Goal: Task Accomplishment & Management: Complete application form

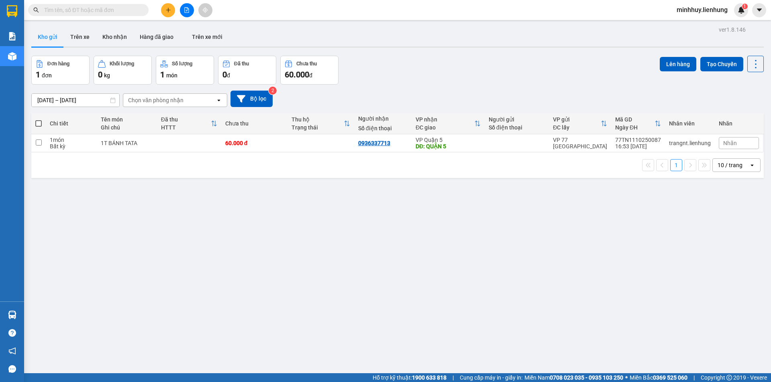
click at [121, 7] on input "text" at bounding box center [91, 10] width 95 height 9
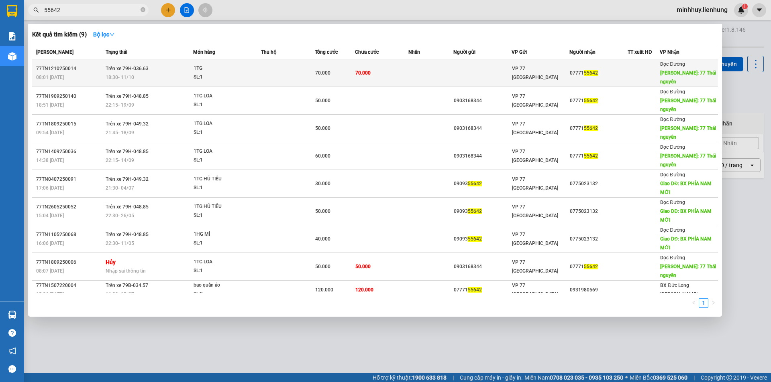
type input "55642"
click at [376, 73] on td "70.000" at bounding box center [382, 73] width 54 height 28
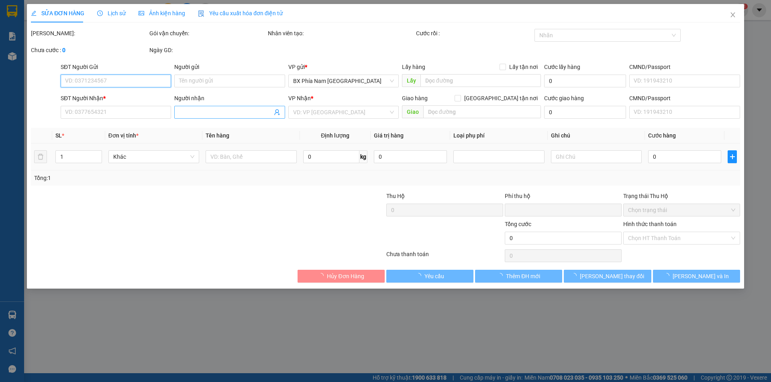
type input "0777155642"
type input "77 Thái nguyên"
type input "0"
type input "70.000"
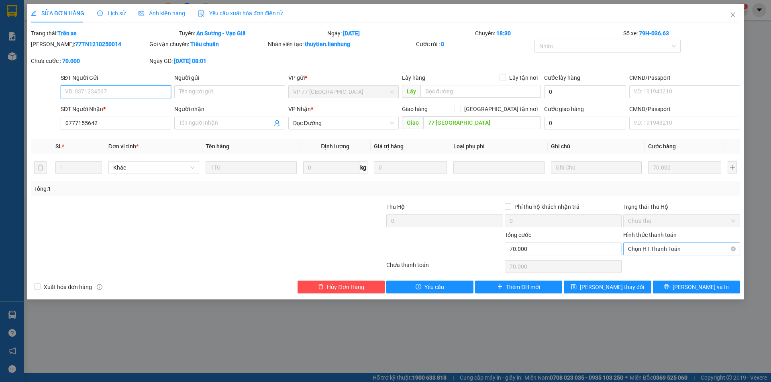
click at [671, 250] on span "Chọn HT Thanh Toán" at bounding box center [681, 249] width 107 height 12
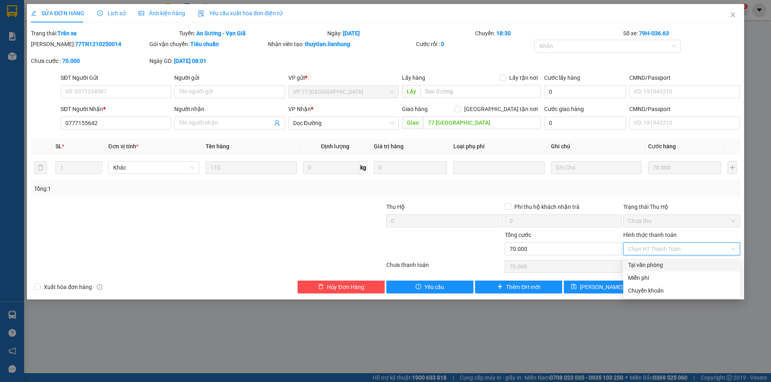
click at [669, 263] on div "Tại văn phòng" at bounding box center [681, 265] width 107 height 9
type input "0"
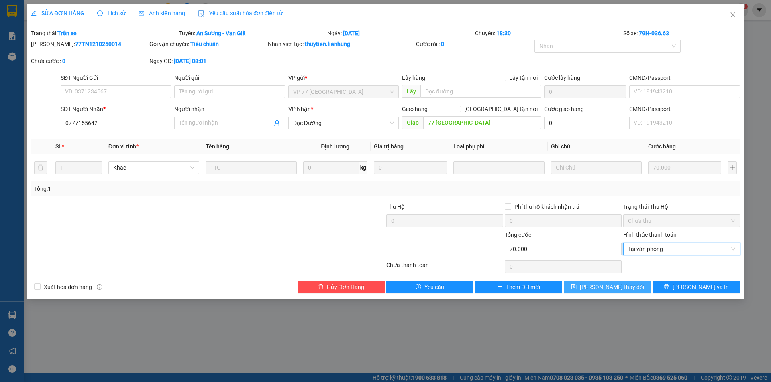
click at [627, 289] on button "Lưu thay đổi" at bounding box center [606, 287] width 87 height 13
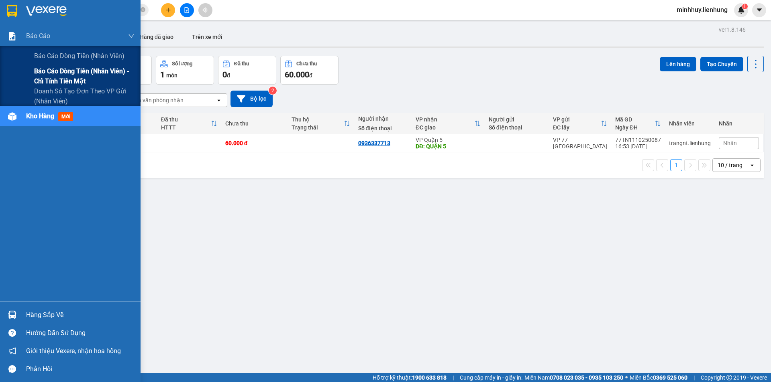
click at [78, 74] on span "Báo cáo dòng tiền (nhân viên) - chỉ tính tiền mặt" at bounding box center [84, 76] width 100 height 20
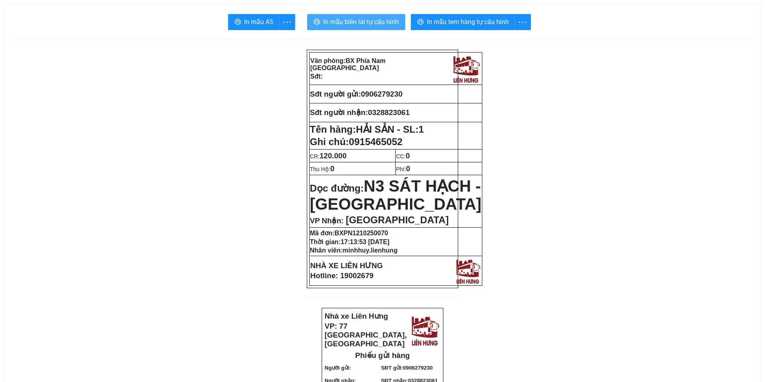
click at [392, 23] on span "In mẫu biên lai tự cấu hình" at bounding box center [360, 22] width 75 height 10
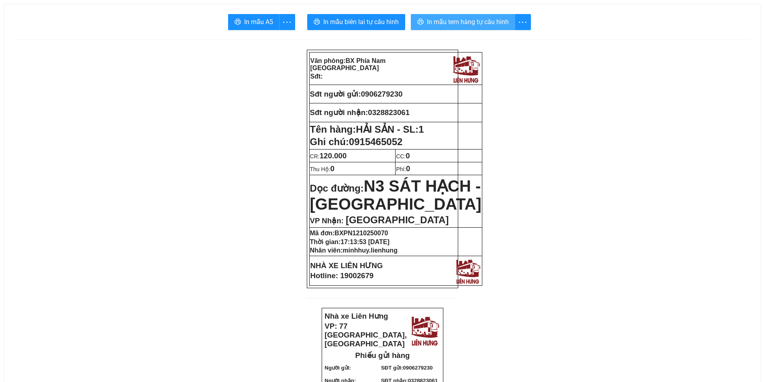
click at [481, 23] on span "In mẫu tem hàng tự cấu hình" at bounding box center [468, 22] width 82 height 10
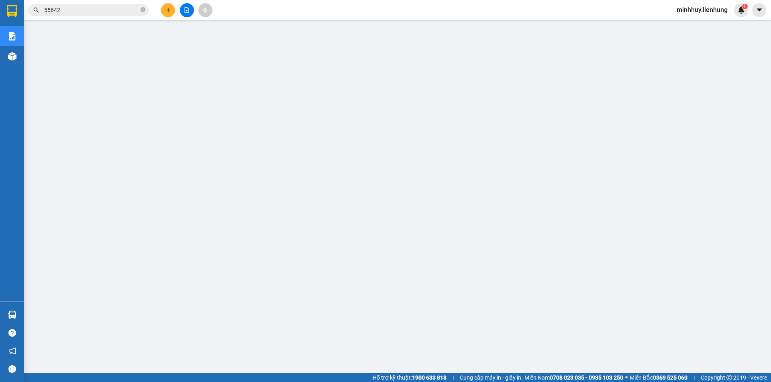
click at [79, 13] on input "55642" at bounding box center [91, 10] width 95 height 9
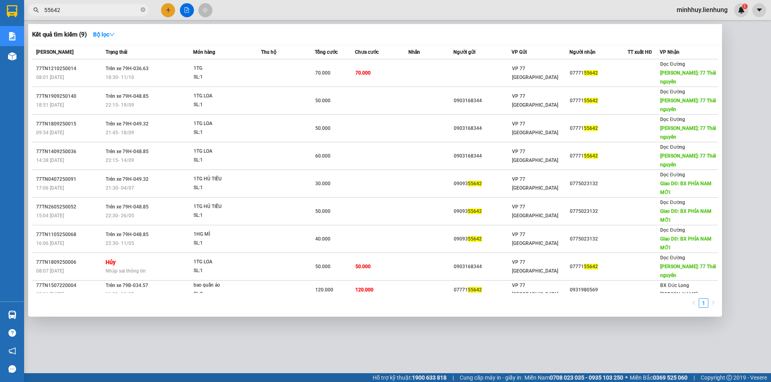
drag, startPoint x: 0, startPoint y: 0, endPoint x: 38, endPoint y: 12, distance: 40.0
click at [38, 12] on div "55642" at bounding box center [78, 10] width 157 height 12
paste input "0799079910"
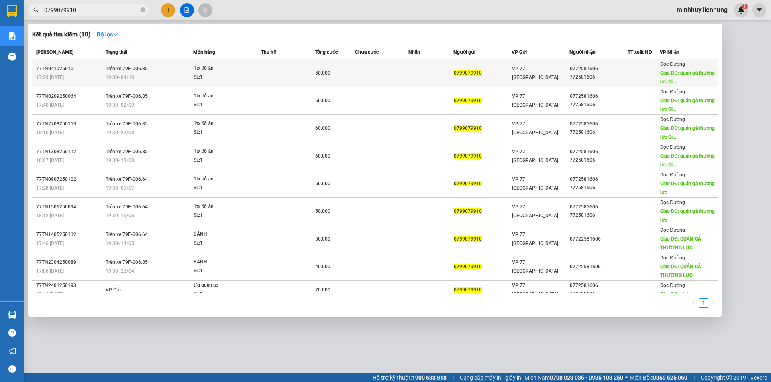
type input "0799079910"
click at [562, 77] on td "VP 77 [GEOGRAPHIC_DATA]" at bounding box center [540, 73] width 58 height 28
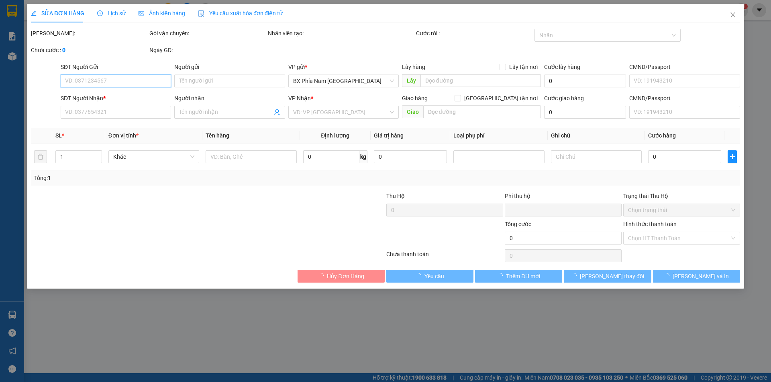
type input "0799079910"
type input "0772581606"
type input "772581606"
type input "quán gà thương lực Gia lai"
type input "0"
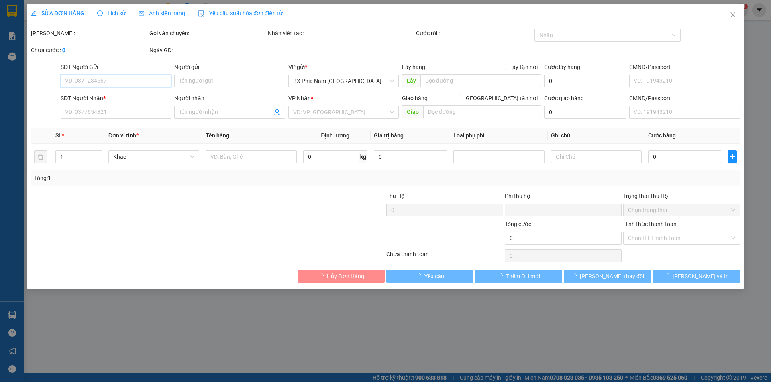
type input "50.000"
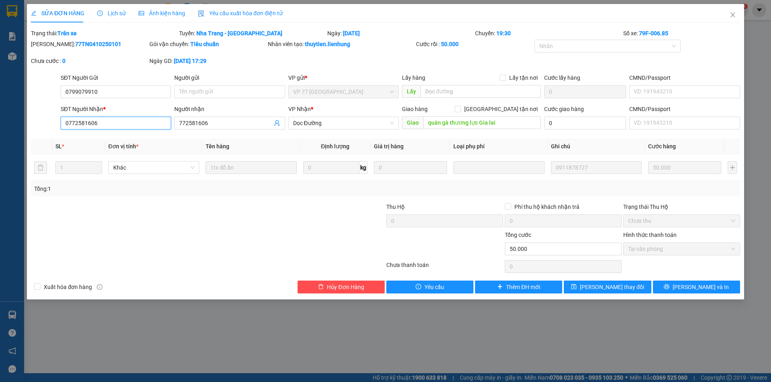
drag, startPoint x: 104, startPoint y: 123, endPoint x: 55, endPoint y: 125, distance: 48.6
click at [55, 125] on div "SĐT Người Nhận * 0772581606 0772581606 Người nhận 772581606 VP Nhận * Dọc Đường…" at bounding box center [385, 119] width 710 height 28
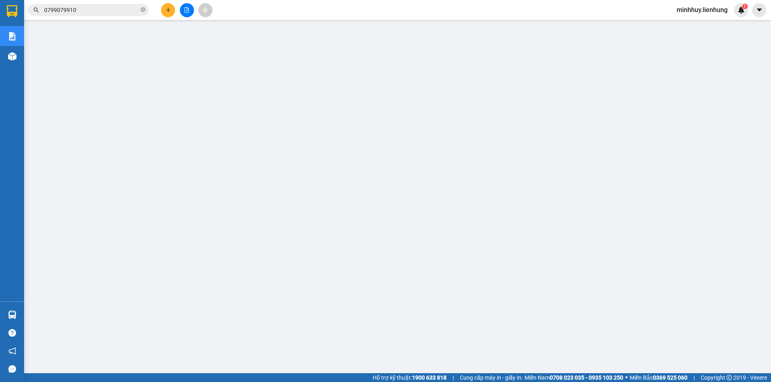
click at [73, 10] on input "0799079910" at bounding box center [91, 10] width 95 height 9
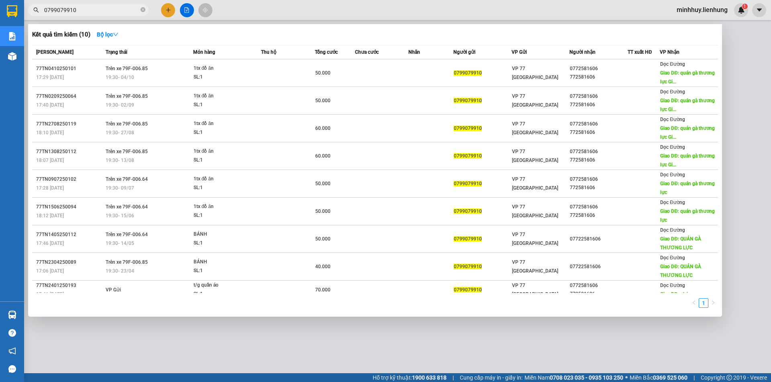
drag, startPoint x: 77, startPoint y: 10, endPoint x: 41, endPoint y: 10, distance: 36.5
click at [41, 10] on span "0799079910" at bounding box center [88, 10] width 120 height 12
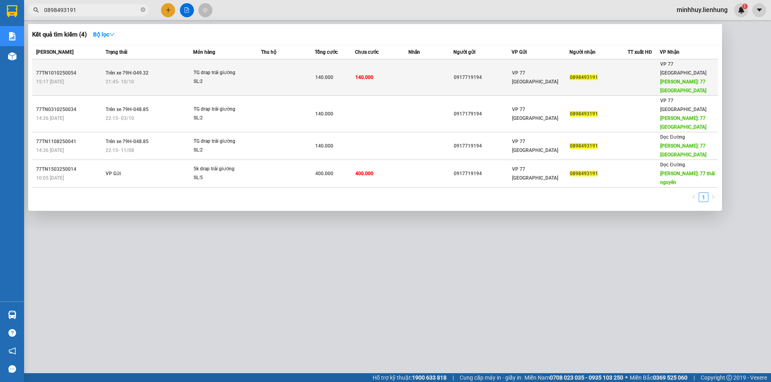
type input "0898493191"
click at [391, 82] on td "140.000" at bounding box center [382, 77] width 54 height 37
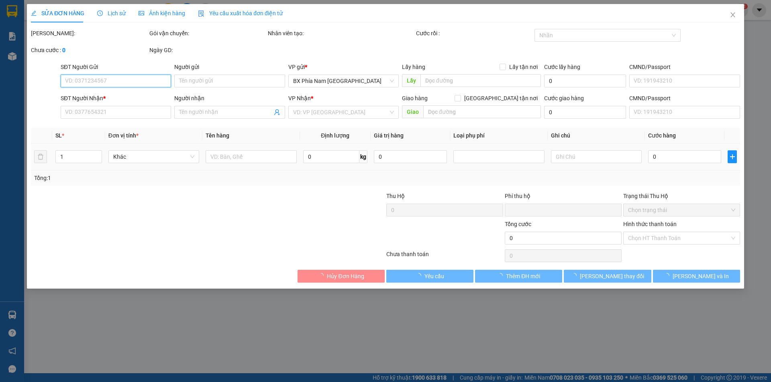
type input "0917719194"
type input "0898493191"
type input "77 THÁI NGUYÊN"
type input "0"
type input "140.000"
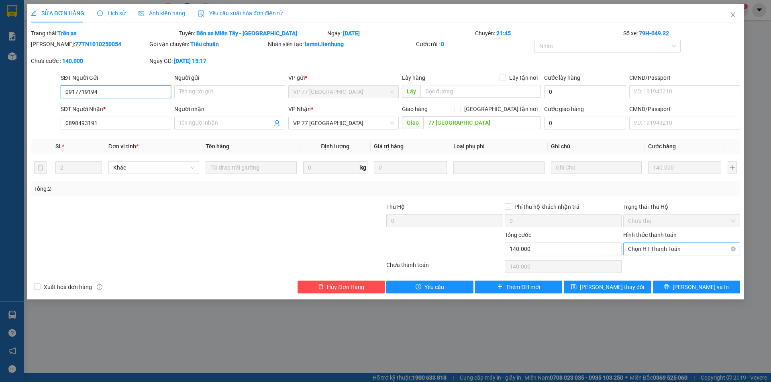
click at [668, 248] on span "Chọn HT Thanh Toán" at bounding box center [681, 249] width 107 height 12
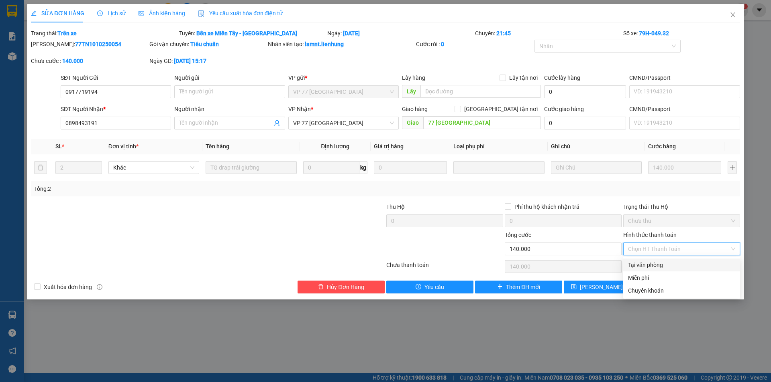
click at [657, 265] on div "Tại văn phòng" at bounding box center [681, 265] width 107 height 9
type input "0"
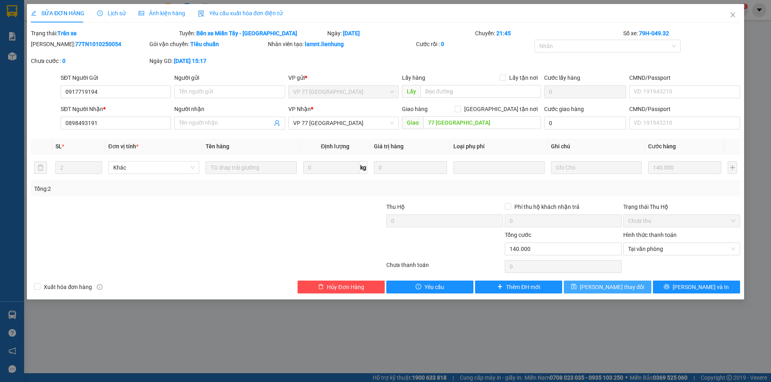
click at [620, 287] on span "Lưu thay đổi" at bounding box center [612, 287] width 64 height 9
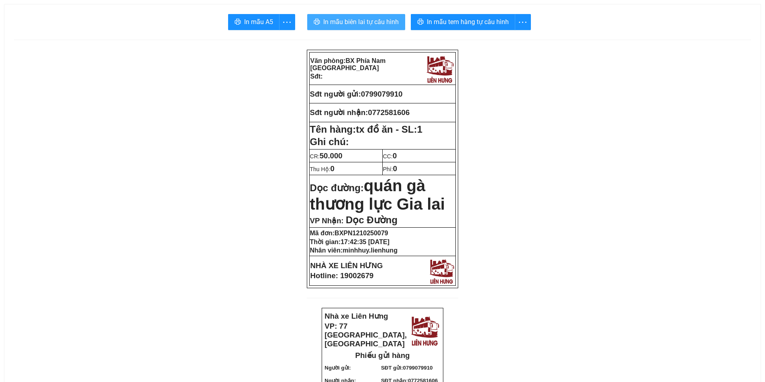
click at [357, 20] on span "In mẫu biên lai tự cấu hình" at bounding box center [360, 22] width 75 height 10
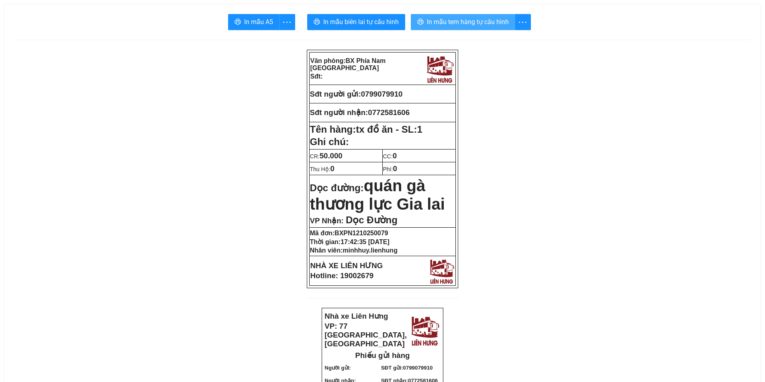
click at [460, 21] on span "In mẫu tem hàng tự cấu hình" at bounding box center [468, 22] width 82 height 10
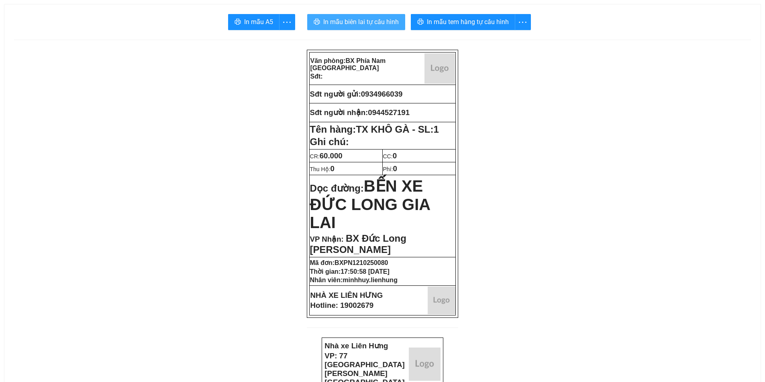
click at [366, 21] on span "In mẫu biên lai tự cấu hình" at bounding box center [360, 22] width 75 height 10
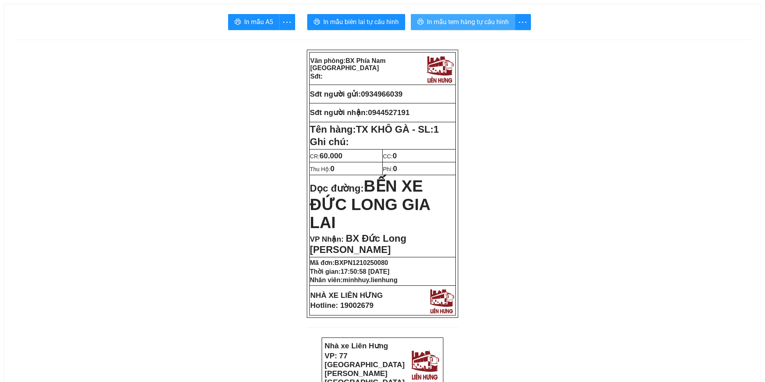
click at [450, 23] on span "In mẫu tem hàng tự cấu hình" at bounding box center [468, 22] width 82 height 10
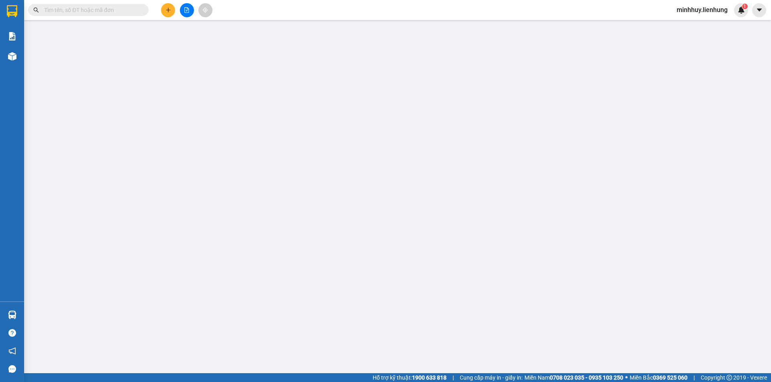
click at [86, 12] on input "text" at bounding box center [91, 10] width 95 height 9
paste input "0944527191"
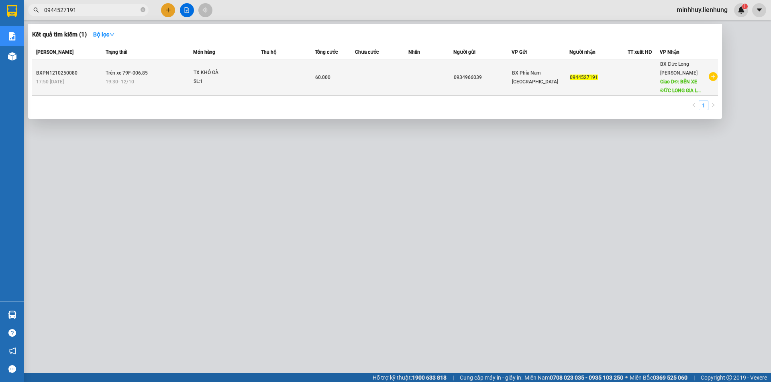
type input "0944527191"
click at [277, 76] on td at bounding box center [288, 77] width 54 height 37
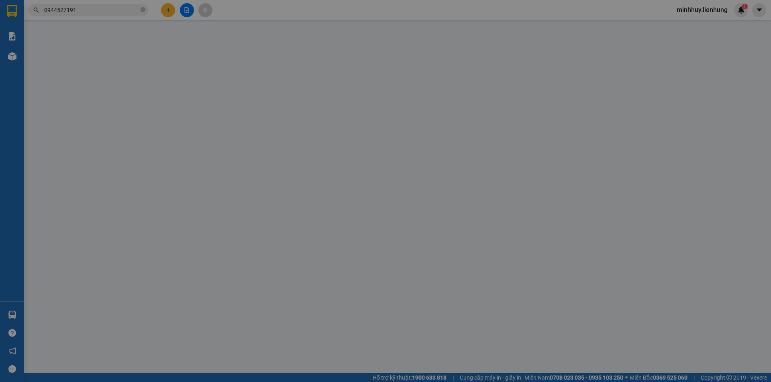
type input "0934966039"
type input "0944527191"
type input "BẾN XE ĐỨC LONG GIA LAI"
type input "0"
type input "60.000"
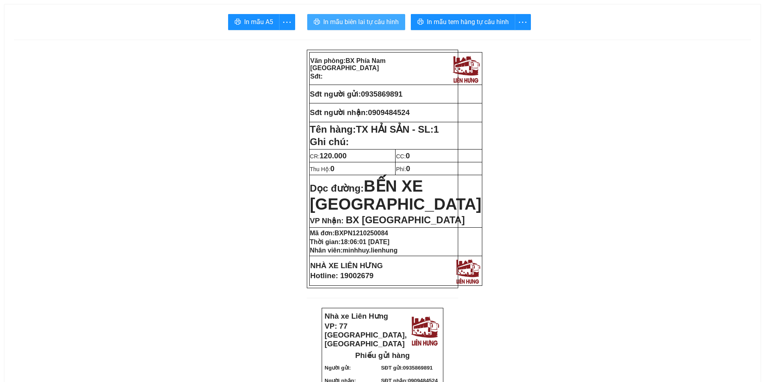
click at [377, 17] on span "In mẫu biên lai tự cấu hình" at bounding box center [360, 22] width 75 height 10
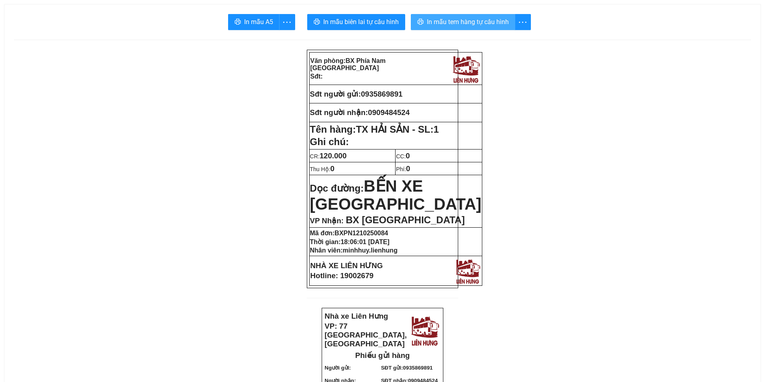
click at [449, 26] on span "In mẫu tem hàng tự cấu hình" at bounding box center [468, 22] width 82 height 10
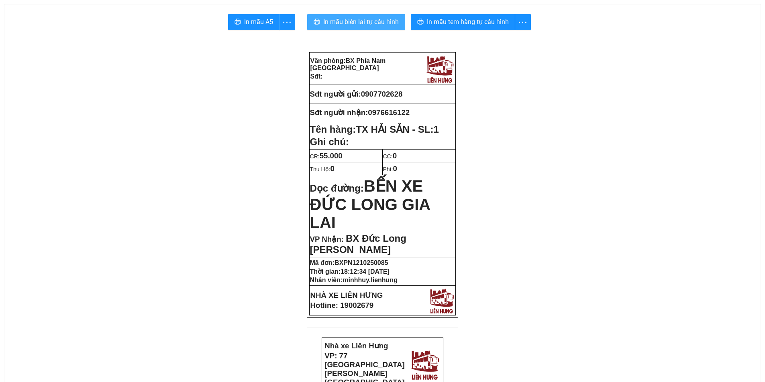
click at [351, 21] on span "In mẫu biên lai tự cấu hình" at bounding box center [360, 22] width 75 height 10
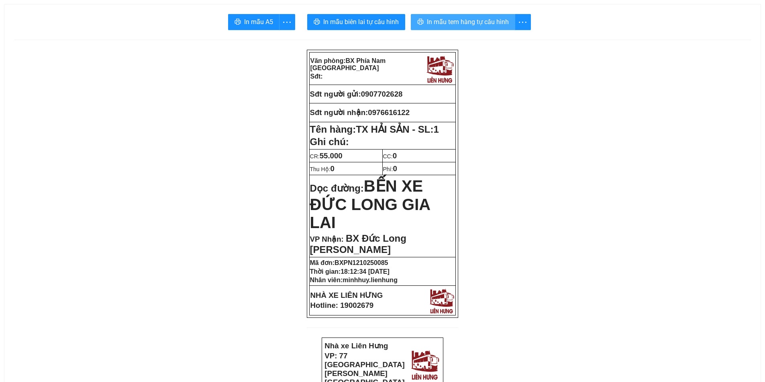
click at [469, 27] on span "In mẫu tem hàng tự cấu hình" at bounding box center [468, 22] width 82 height 10
